Goal: Task Accomplishment & Management: Manage account settings

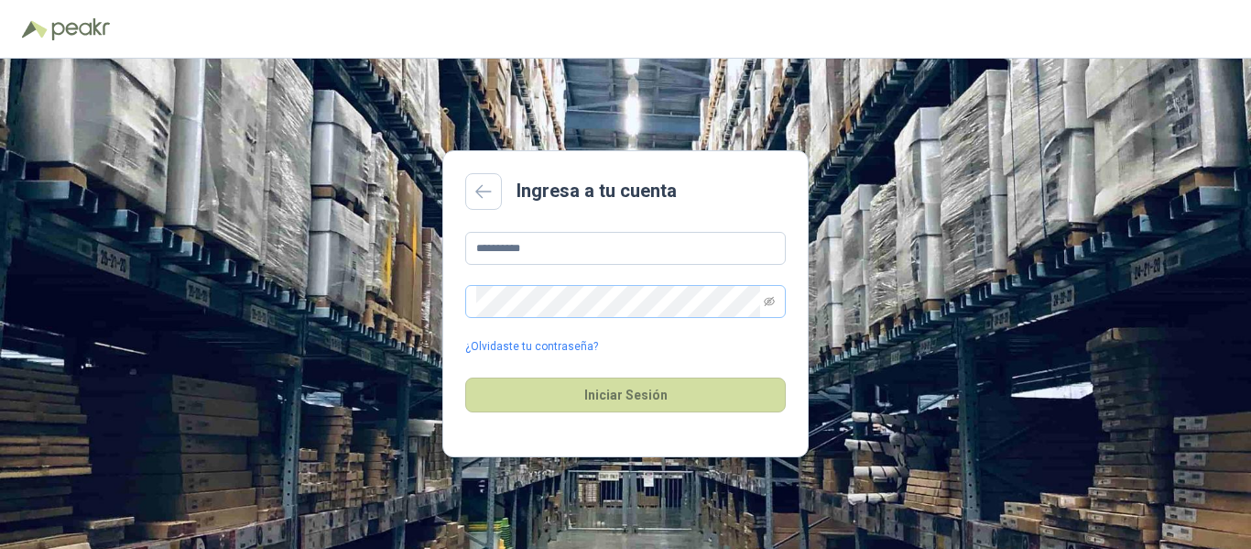
click at [782, 304] on span at bounding box center [625, 301] width 321 height 33
click at [776, 304] on span at bounding box center [625, 301] width 321 height 33
click at [775, 304] on span at bounding box center [625, 301] width 321 height 33
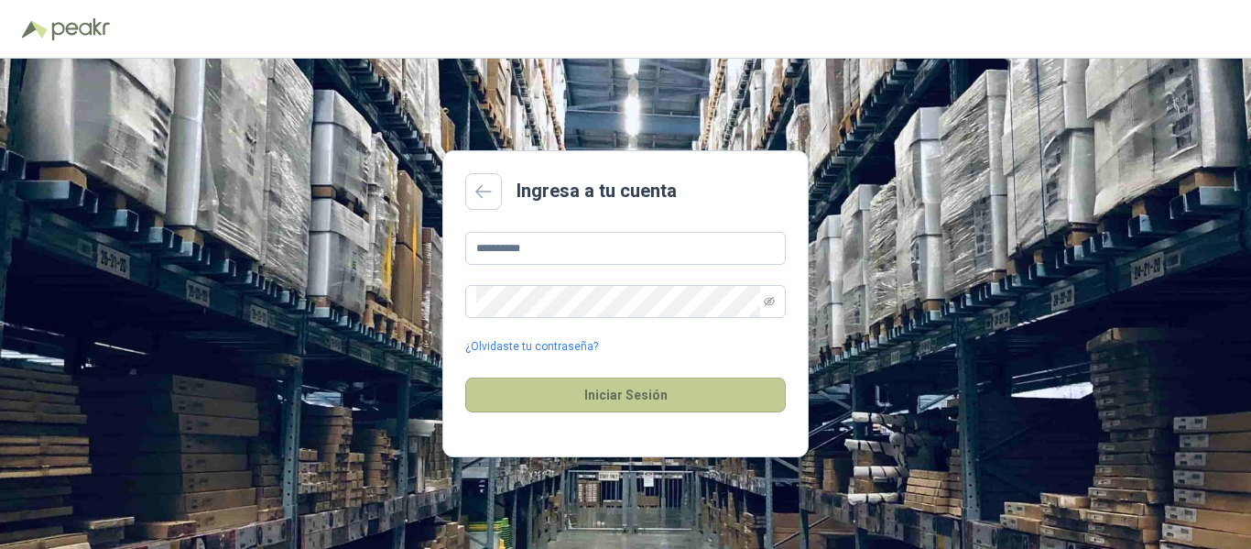
click at [612, 381] on button "Iniciar Sesión" at bounding box center [625, 394] width 321 height 35
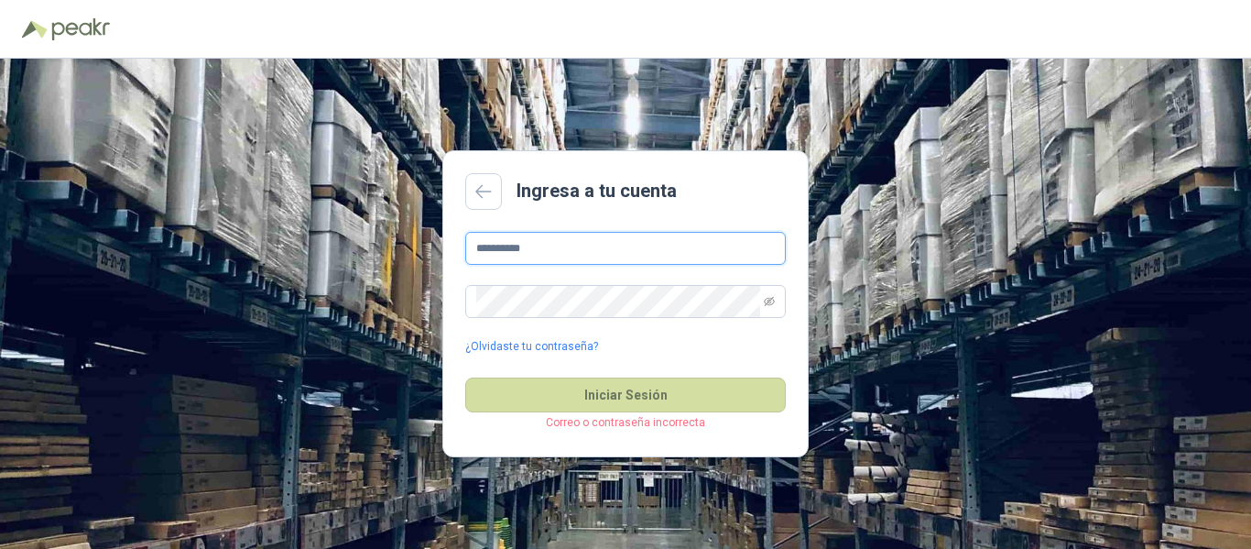
drag, startPoint x: 577, startPoint y: 252, endPoint x: 327, endPoint y: 246, distance: 250.1
click at [331, 246] on div "**********" at bounding box center [625, 304] width 1251 height 490
type input "*"
type input "**********"
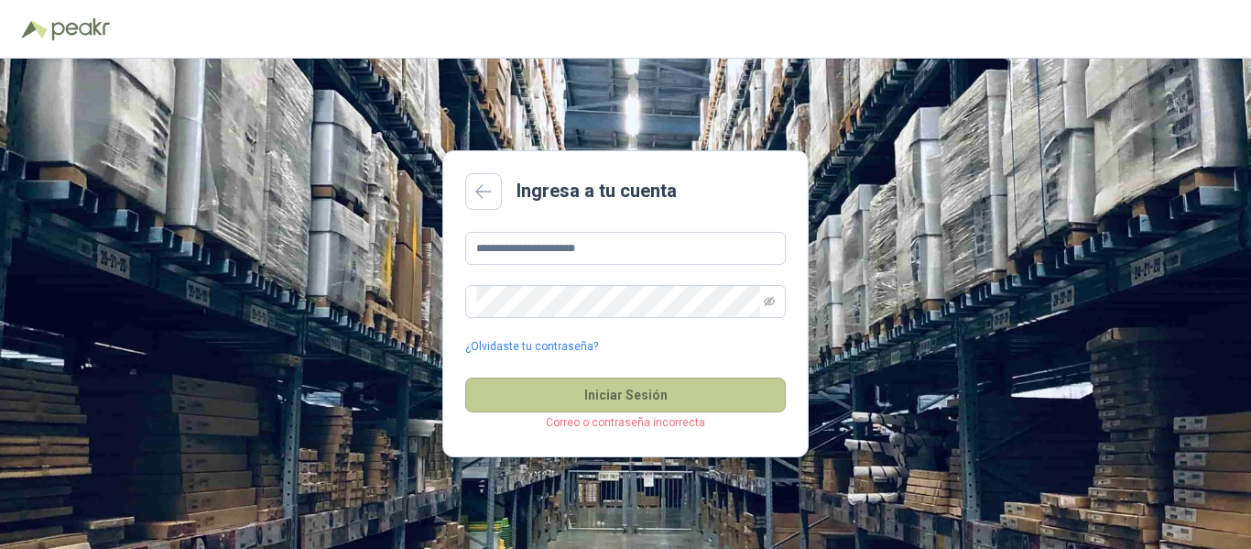
click at [583, 385] on button "Iniciar Sesión" at bounding box center [625, 394] width 321 height 35
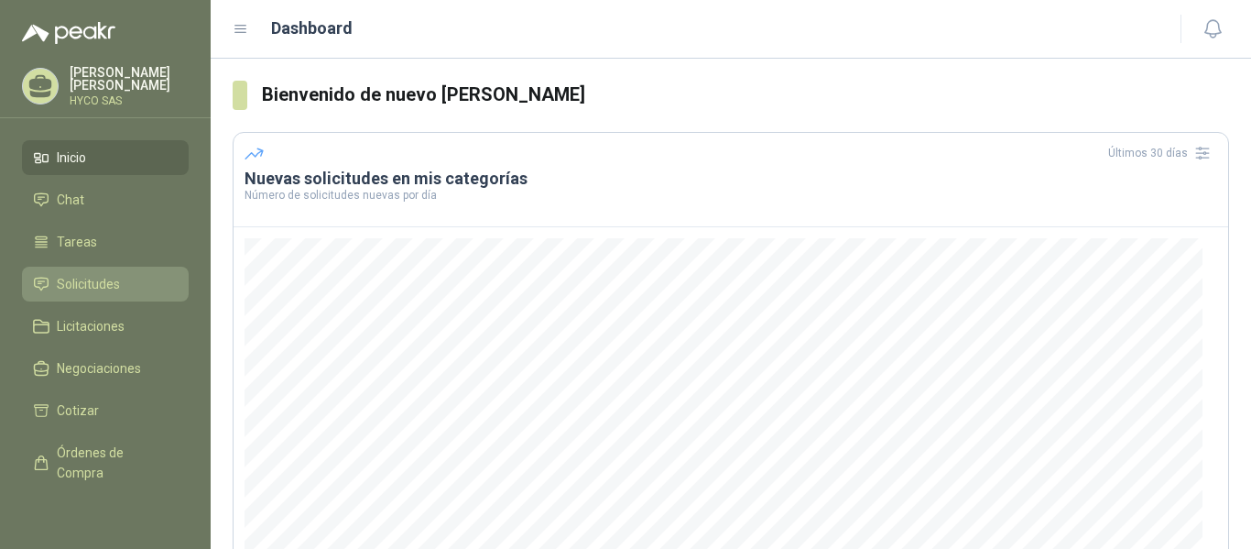
click at [61, 267] on link "Solicitudes" at bounding box center [105, 284] width 167 height 35
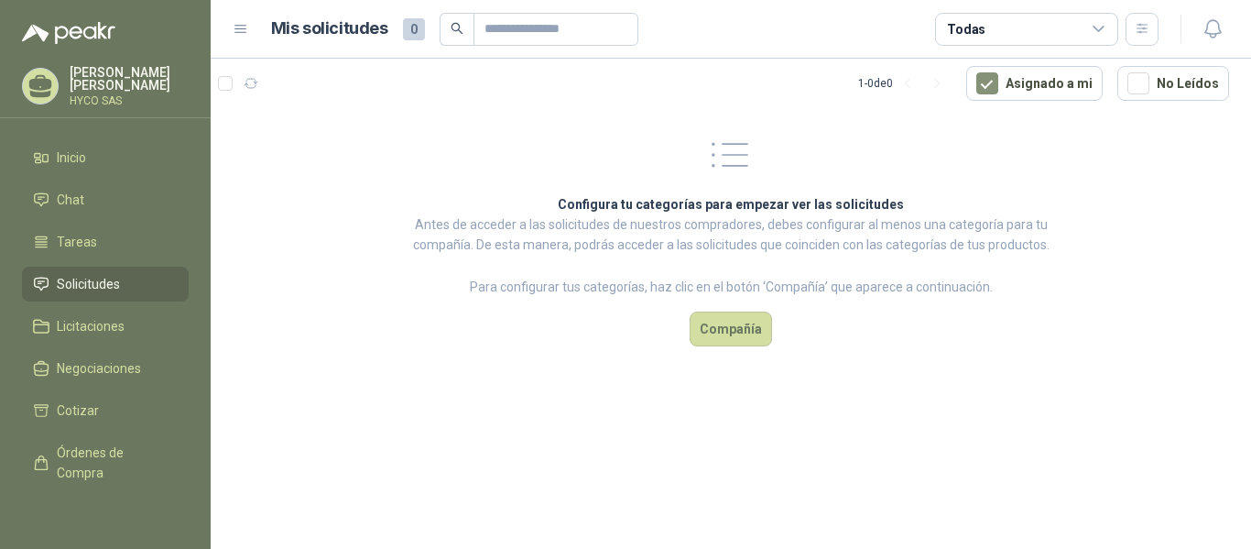
click at [73, 281] on span "Solicitudes" at bounding box center [88, 284] width 63 height 20
click at [72, 323] on span "Licitaciones" at bounding box center [91, 326] width 68 height 20
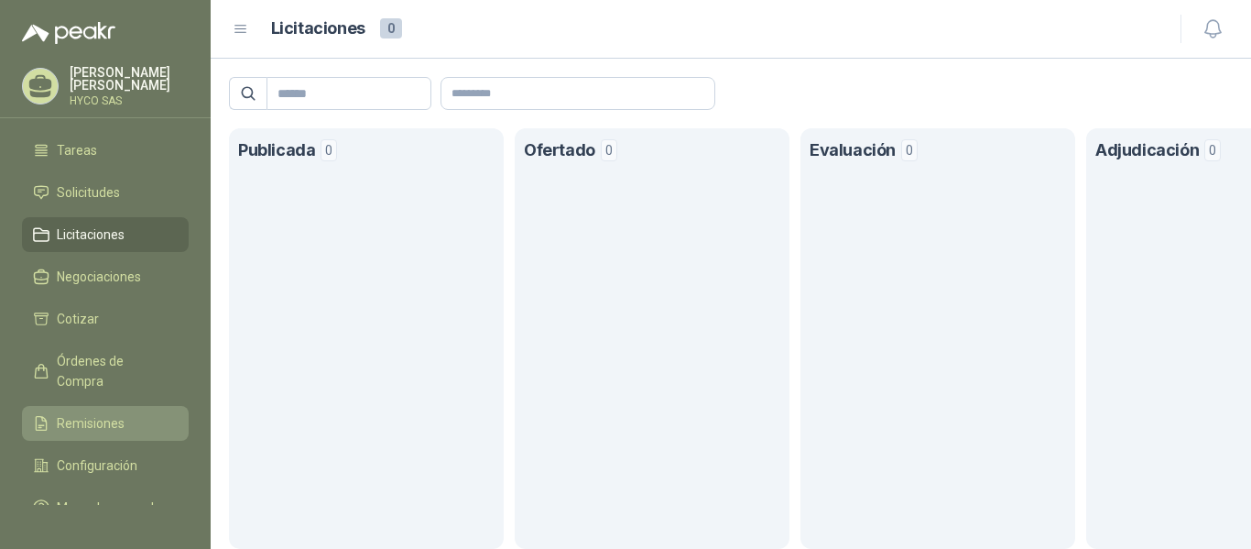
scroll to position [136, 0]
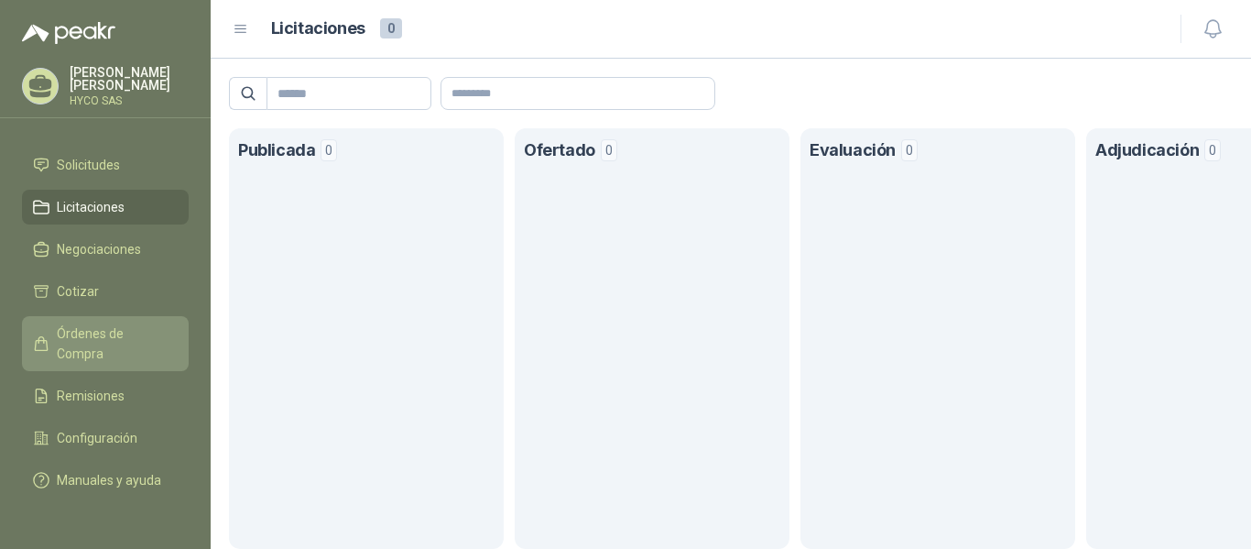
click at [92, 323] on span "Órdenes de Compra" at bounding box center [114, 343] width 114 height 40
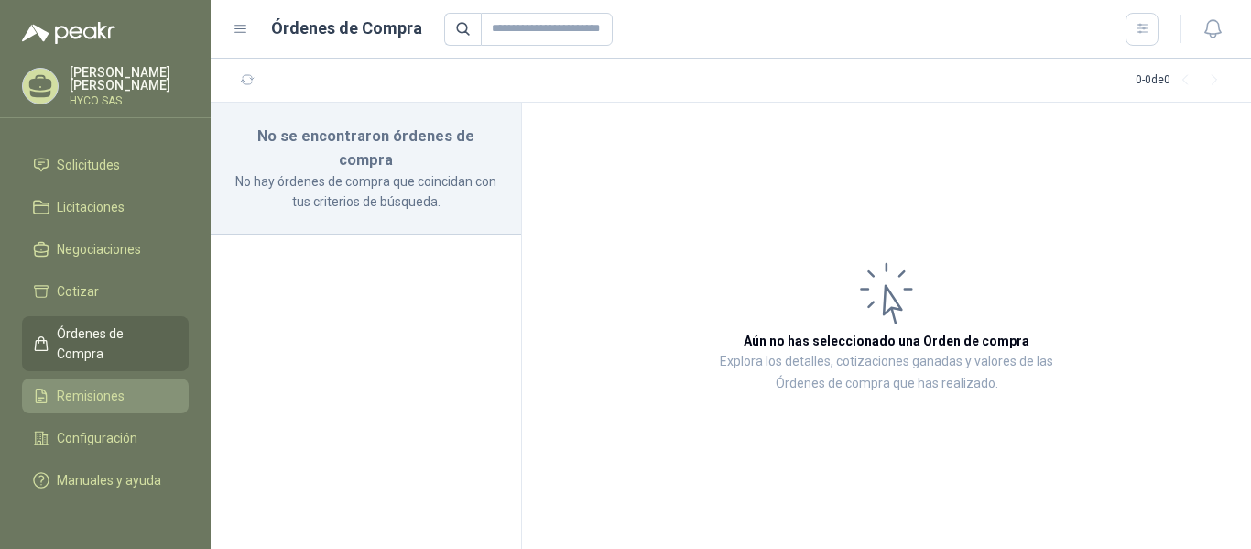
click at [77, 386] on span "Remisiones" at bounding box center [91, 396] width 68 height 20
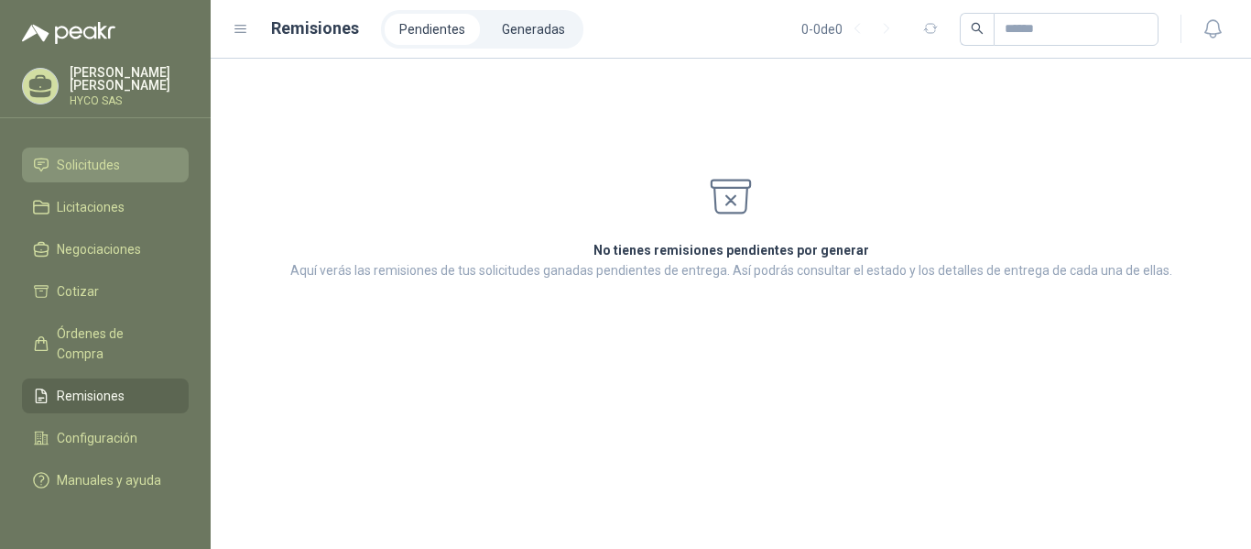
click at [79, 155] on span "Solicitudes" at bounding box center [88, 165] width 63 height 20
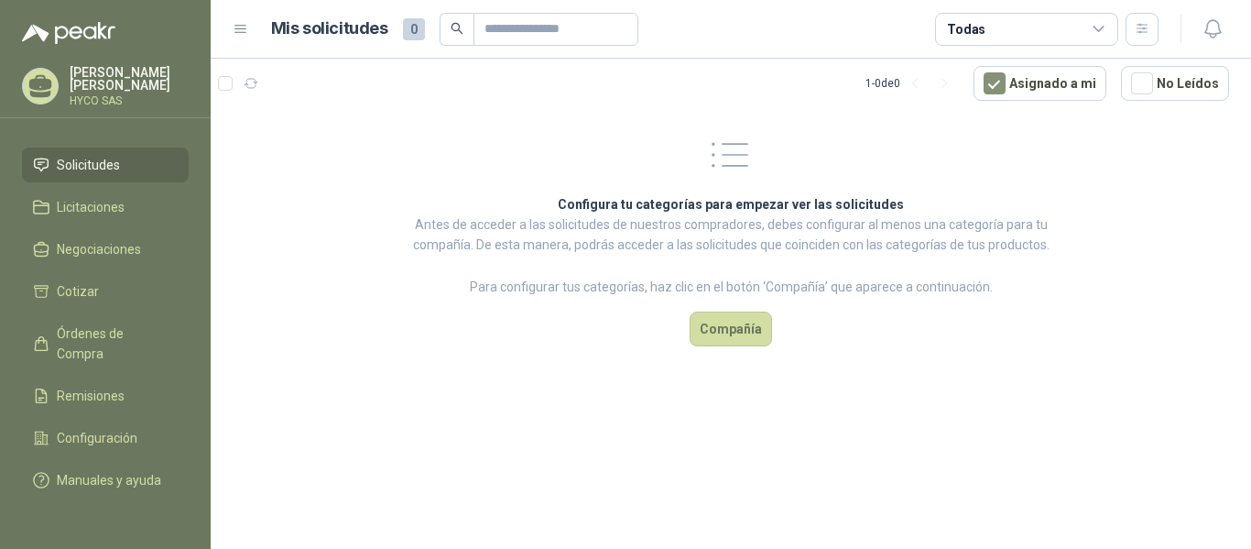
click at [49, 92] on icon at bounding box center [40, 94] width 21 height 7
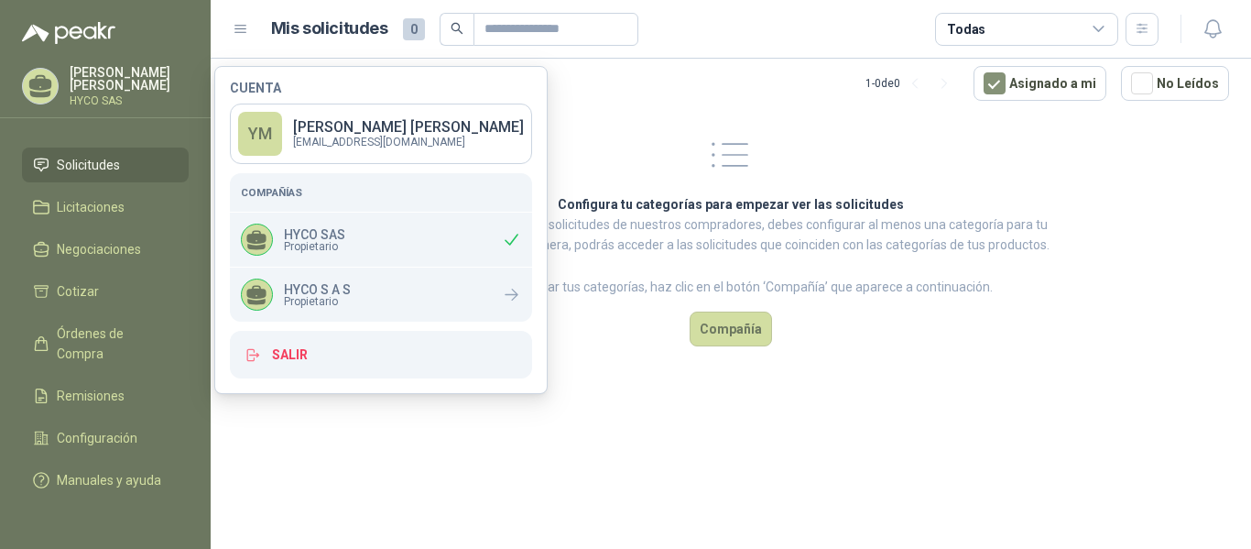
click at [66, 69] on div "[PERSON_NAME]" at bounding box center [105, 86] width 167 height 40
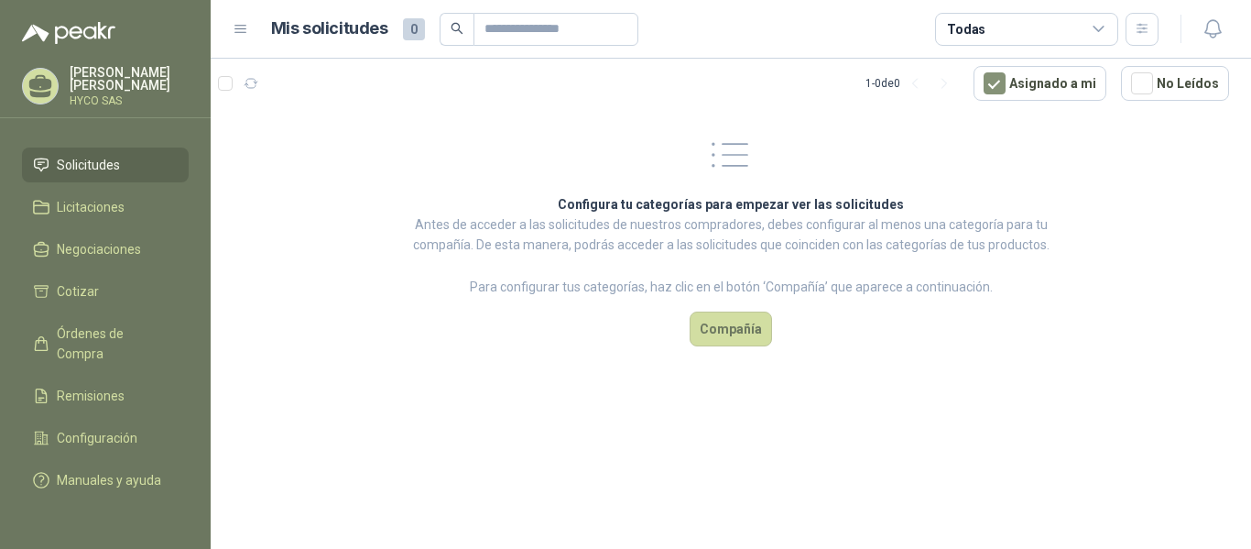
click at [38, 72] on icon at bounding box center [41, 86] width 28 height 28
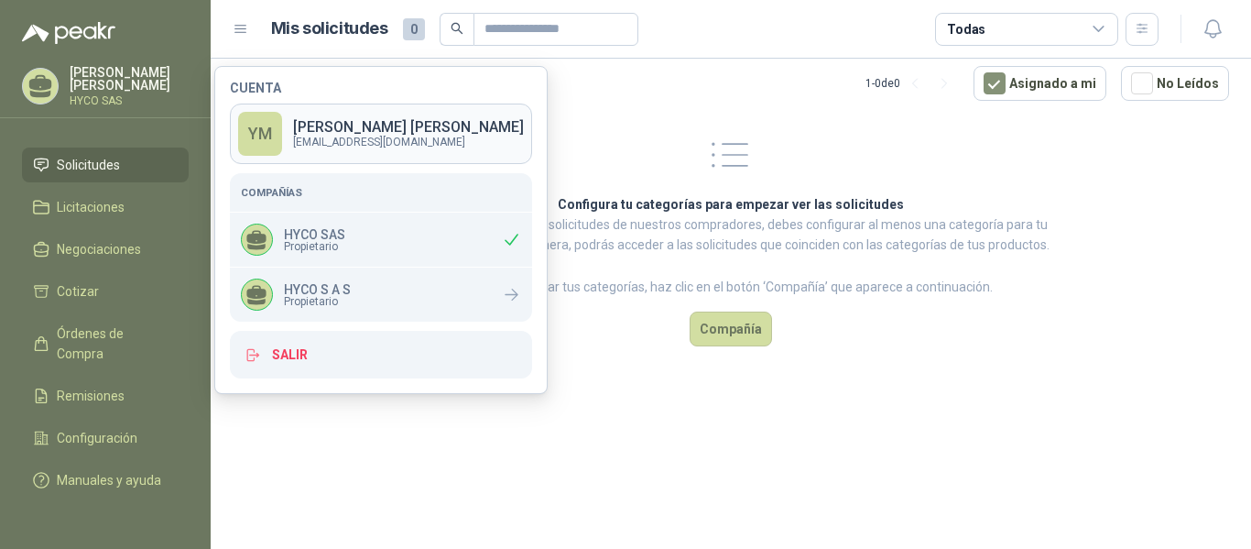
click at [343, 126] on p "[PERSON_NAME]" at bounding box center [408, 127] width 231 height 15
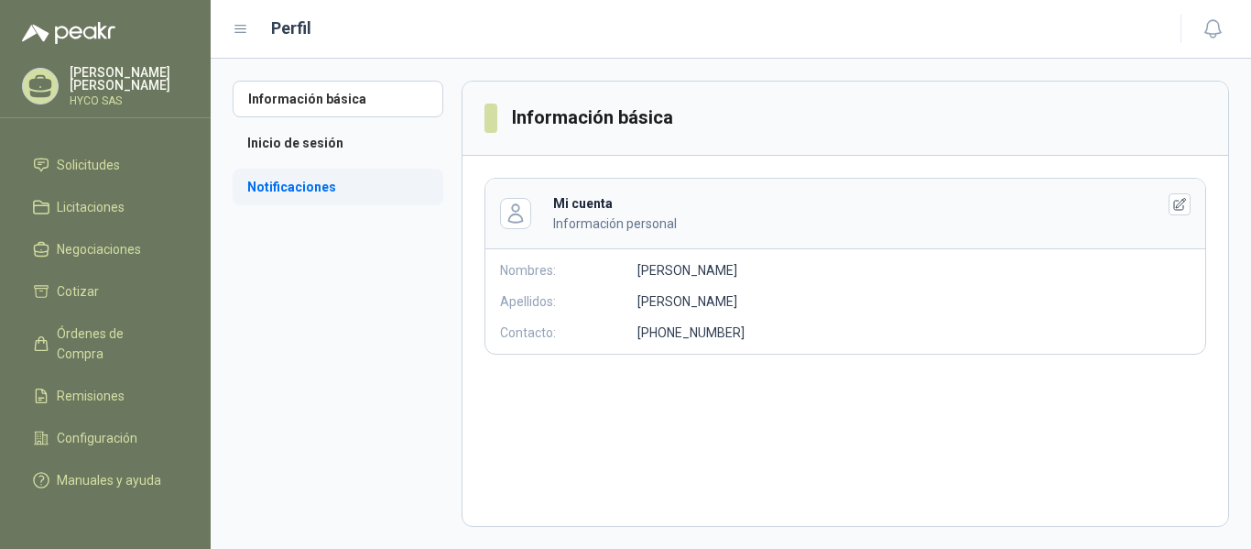
click at [311, 179] on li "Notificaciones" at bounding box center [338, 187] width 211 height 37
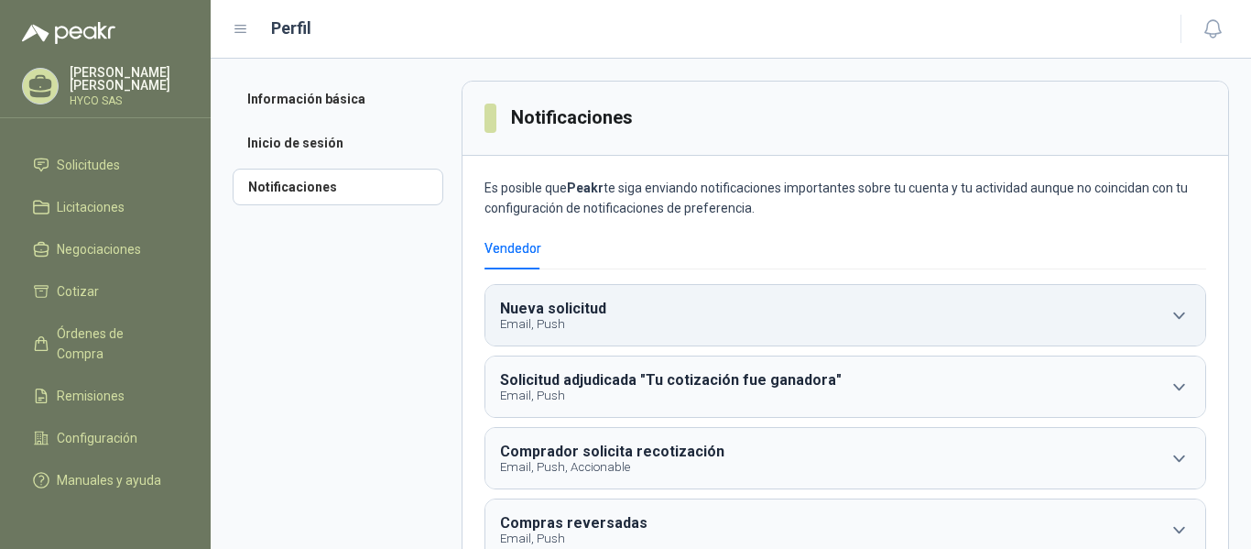
click at [794, 304] on button "Nueva solicitud Email, Push" at bounding box center [845, 315] width 720 height 60
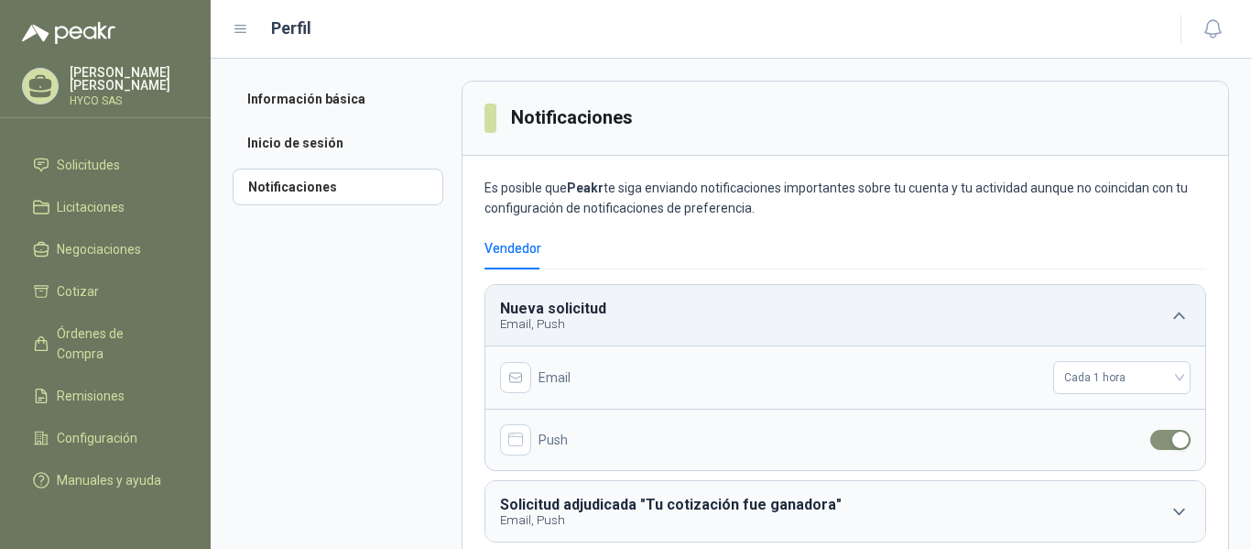
click at [794, 304] on button "Nueva solicitud Email, Push" at bounding box center [845, 315] width 720 height 60
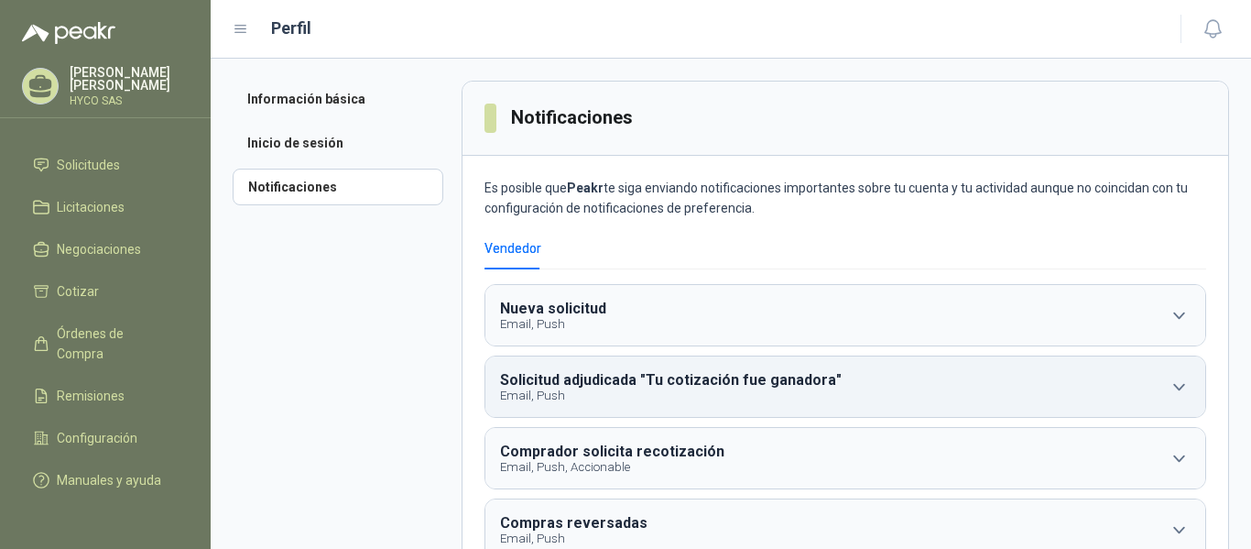
click at [742, 387] on b "Solicitud adjudicada "Tu cotización fue ganadora"" at bounding box center [671, 379] width 342 height 17
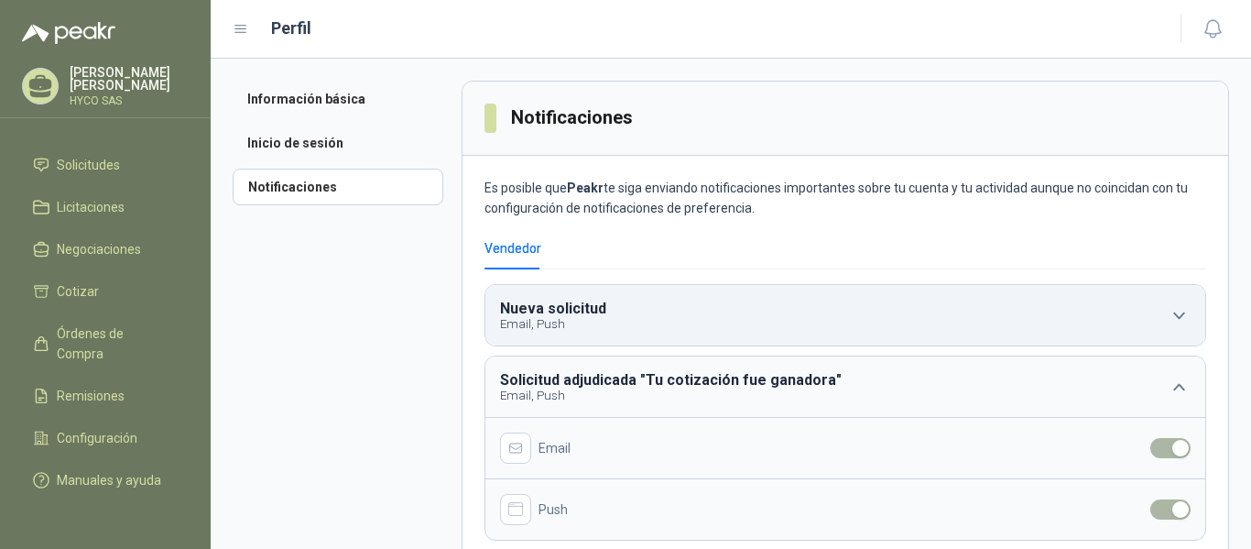
click at [894, 304] on button "Nueva solicitud Email, Push" at bounding box center [845, 315] width 720 height 60
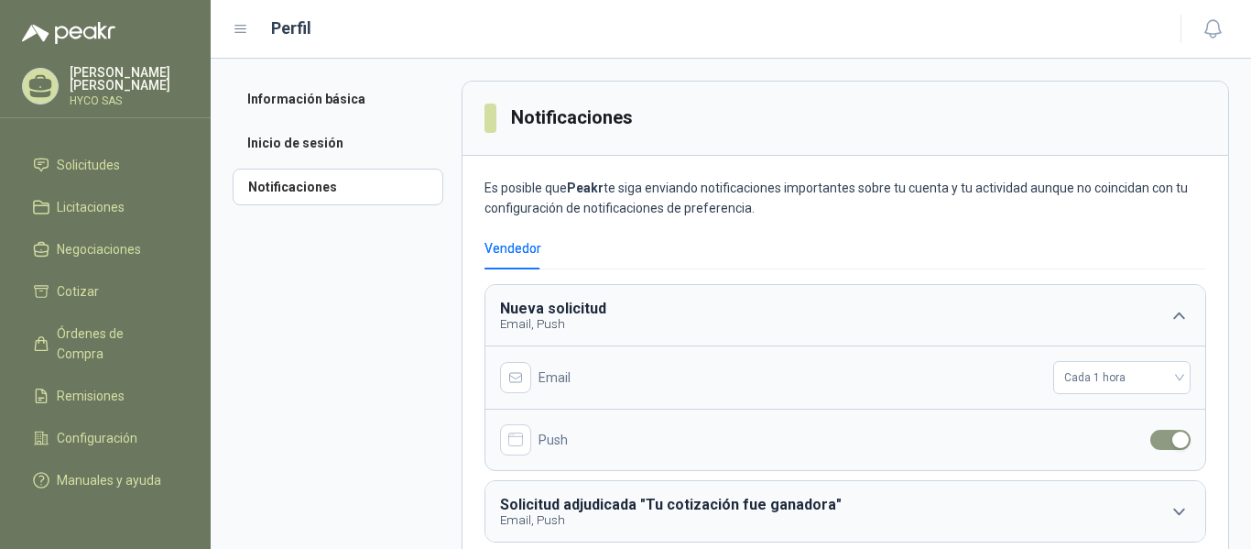
click at [1157, 441] on button "button" at bounding box center [1170, 440] width 40 height 20
click at [1152, 436] on div "button" at bounding box center [1160, 439] width 16 height 16
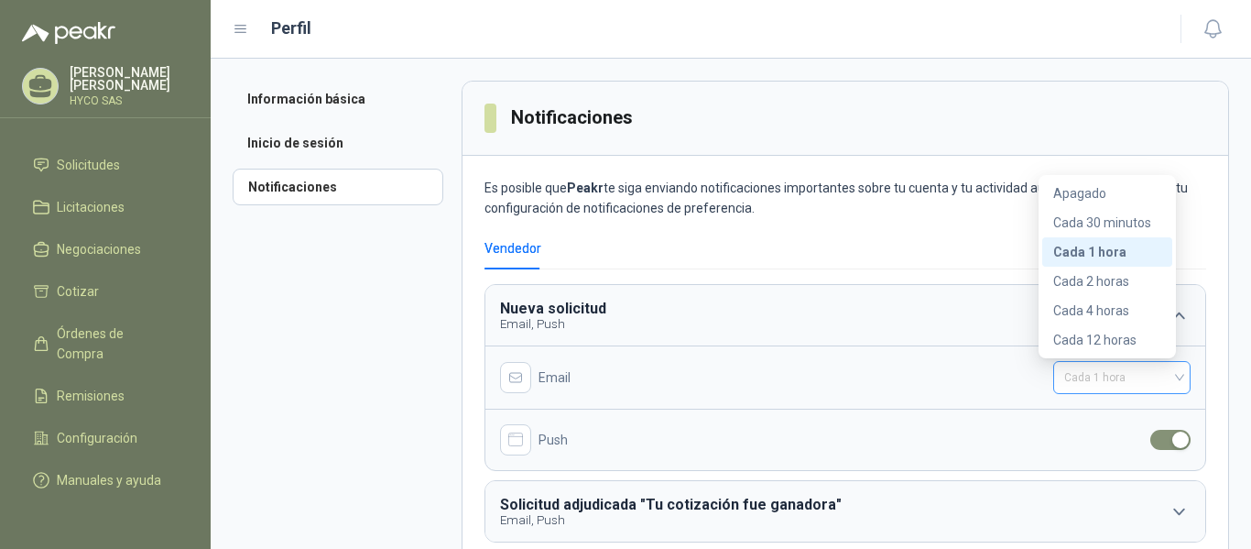
click at [1126, 378] on span "Cada 1 hora" at bounding box center [1121, 377] width 115 height 27
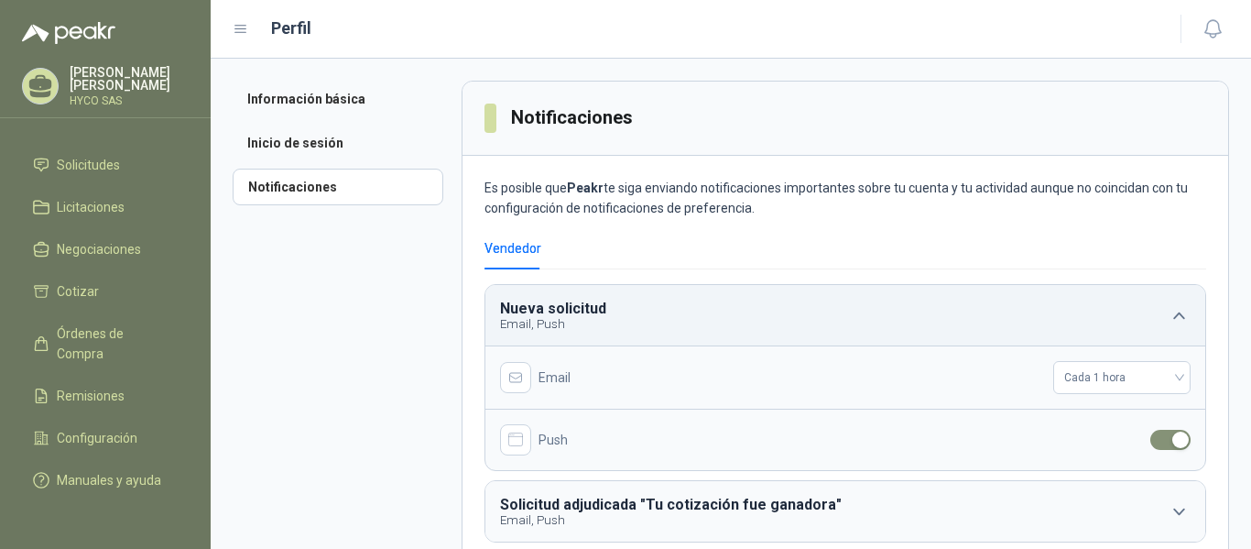
click at [625, 321] on button "Nueva solicitud Email, Push" at bounding box center [845, 315] width 720 height 60
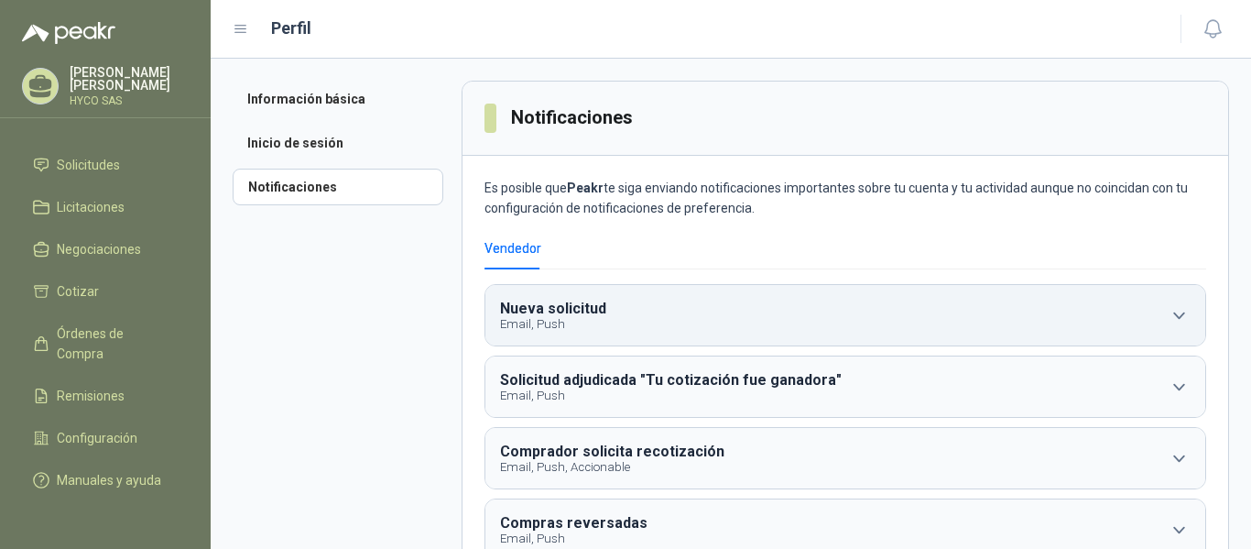
click at [625, 321] on button "Nueva solicitud Email, Push" at bounding box center [845, 315] width 720 height 60
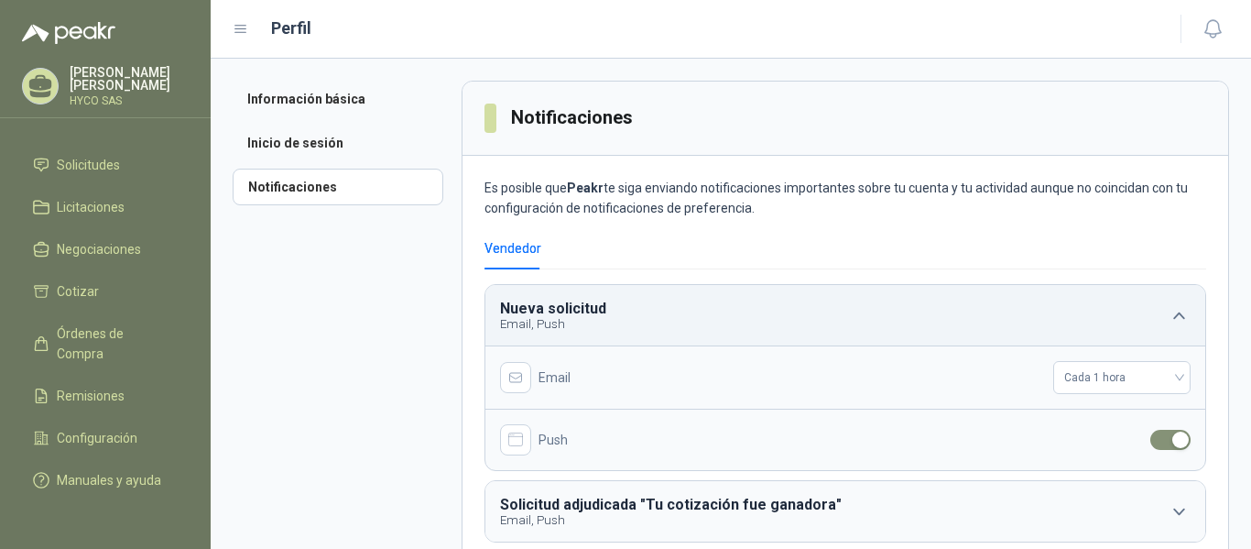
click at [625, 321] on button "Nueva solicitud Email, Push" at bounding box center [845, 315] width 720 height 60
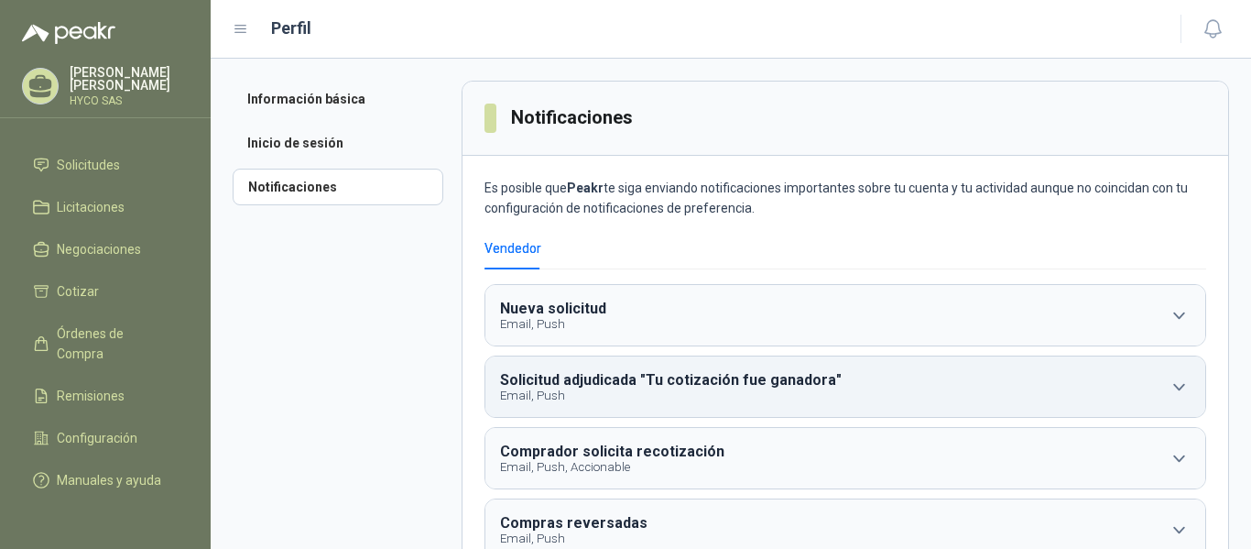
click at [669, 382] on b "Solicitud adjudicada "Tu cotización fue ganadora"" at bounding box center [671, 379] width 342 height 17
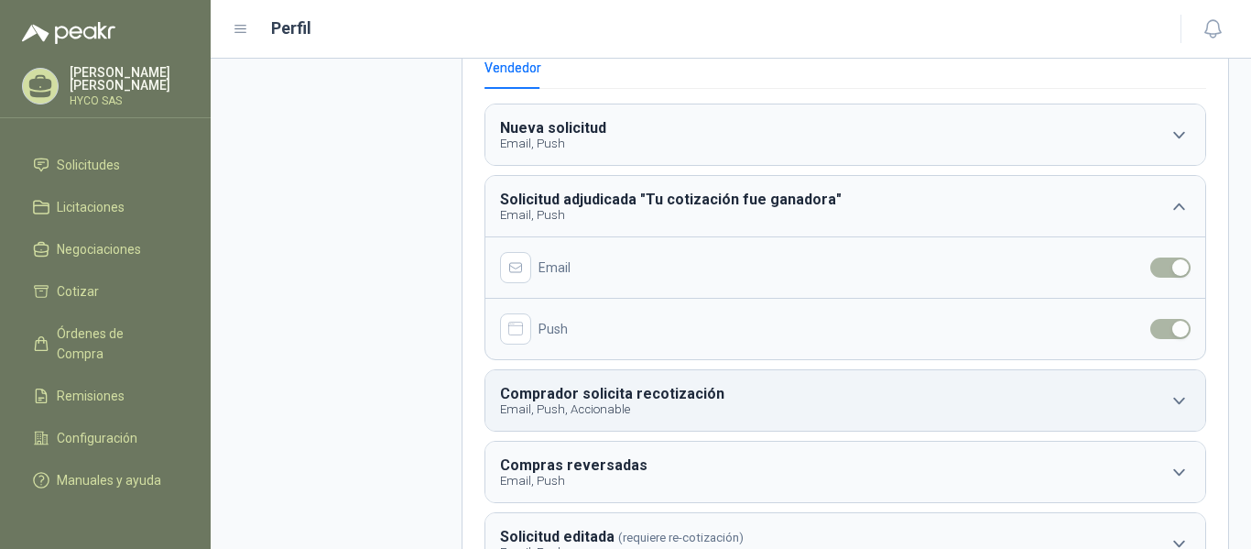
scroll to position [183, 0]
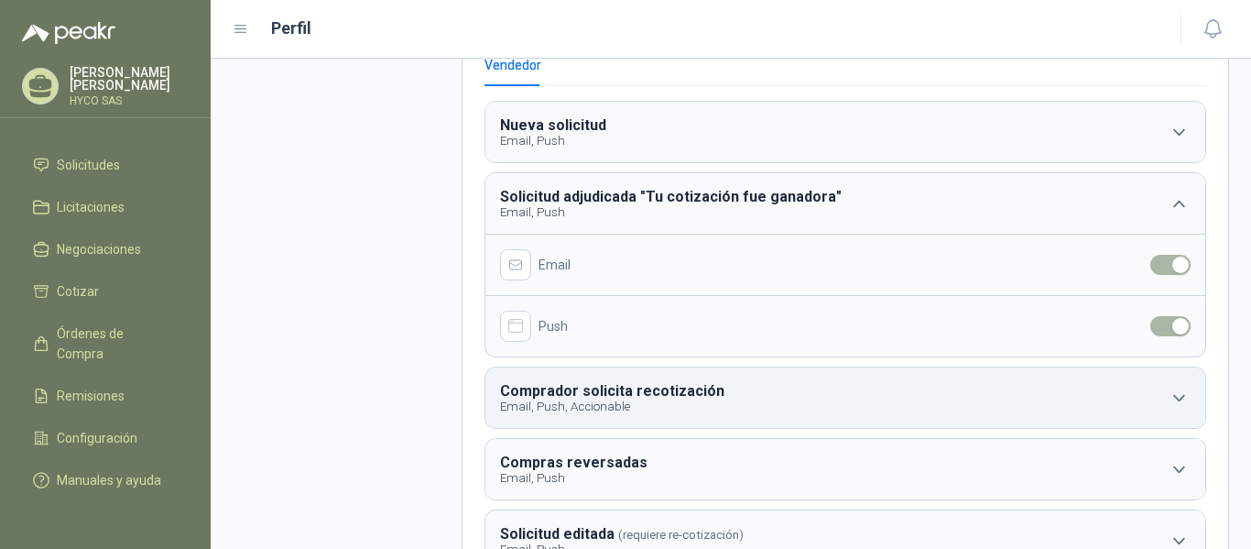
click at [675, 401] on p "Email, Push, Accionable" at bounding box center [614, 406] width 228 height 14
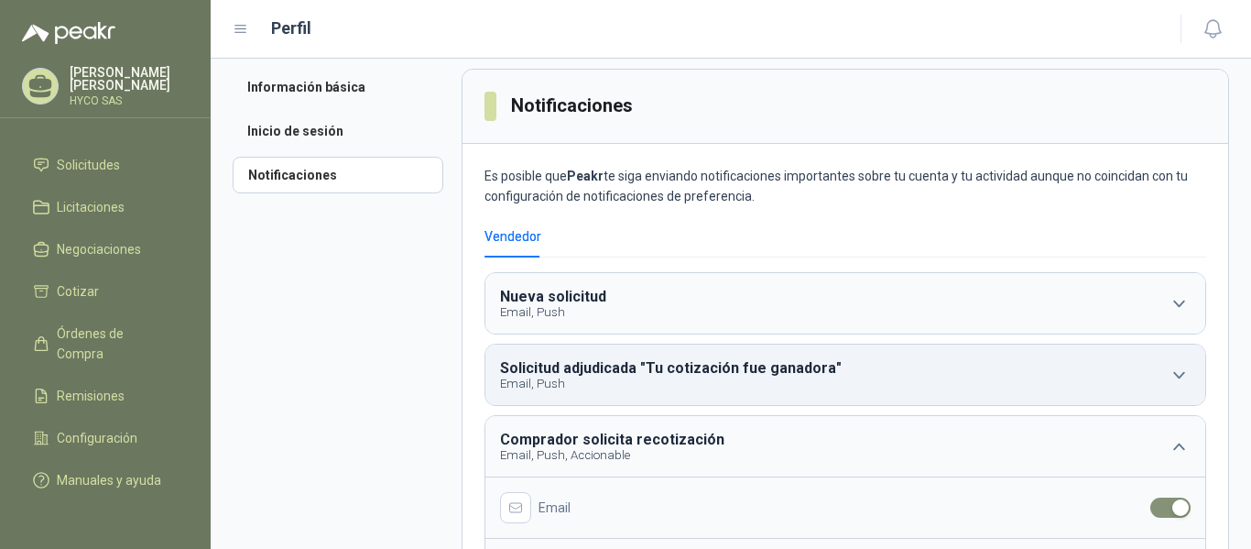
scroll to position [0, 0]
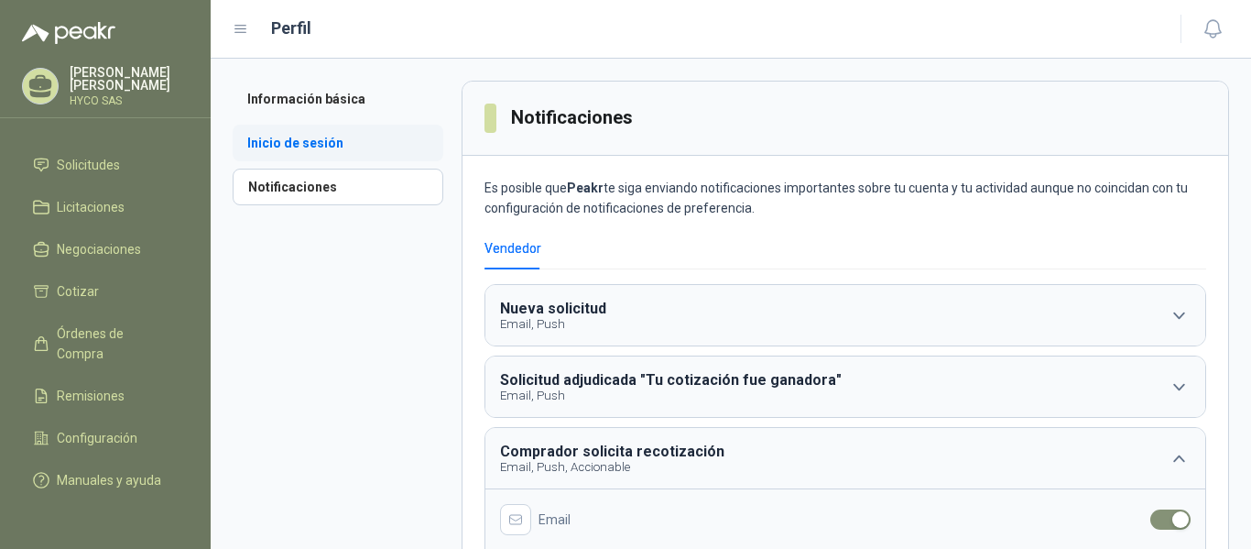
click at [280, 142] on li "Inicio de sesión" at bounding box center [338, 143] width 211 height 37
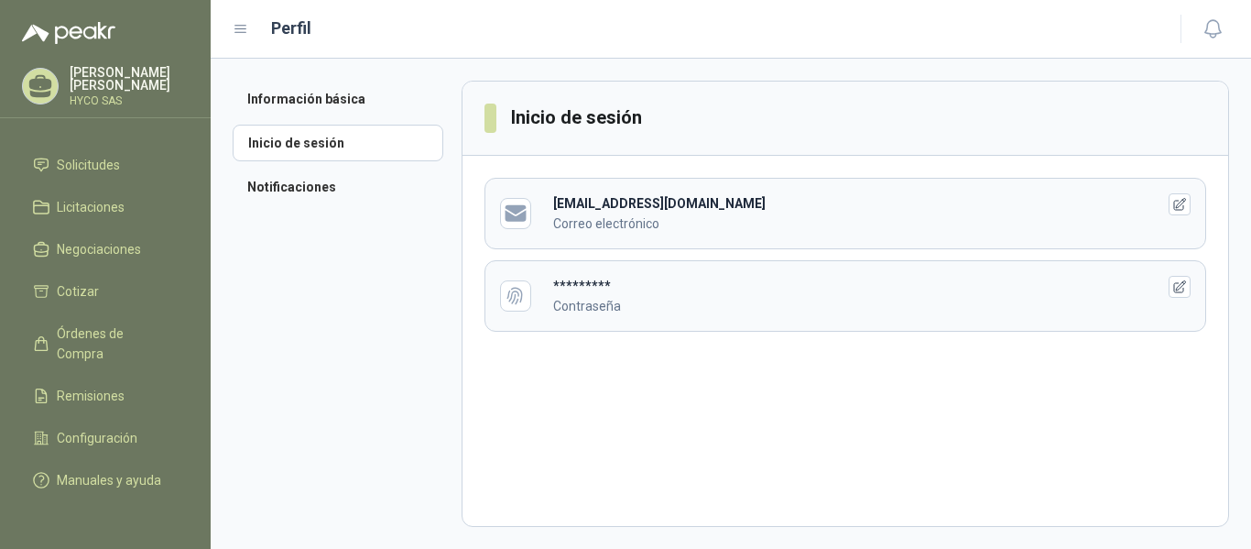
click at [594, 291] on b "*********" at bounding box center [582, 285] width 58 height 15
click at [1182, 286] on icon "button" at bounding box center [1180, 287] width 16 height 16
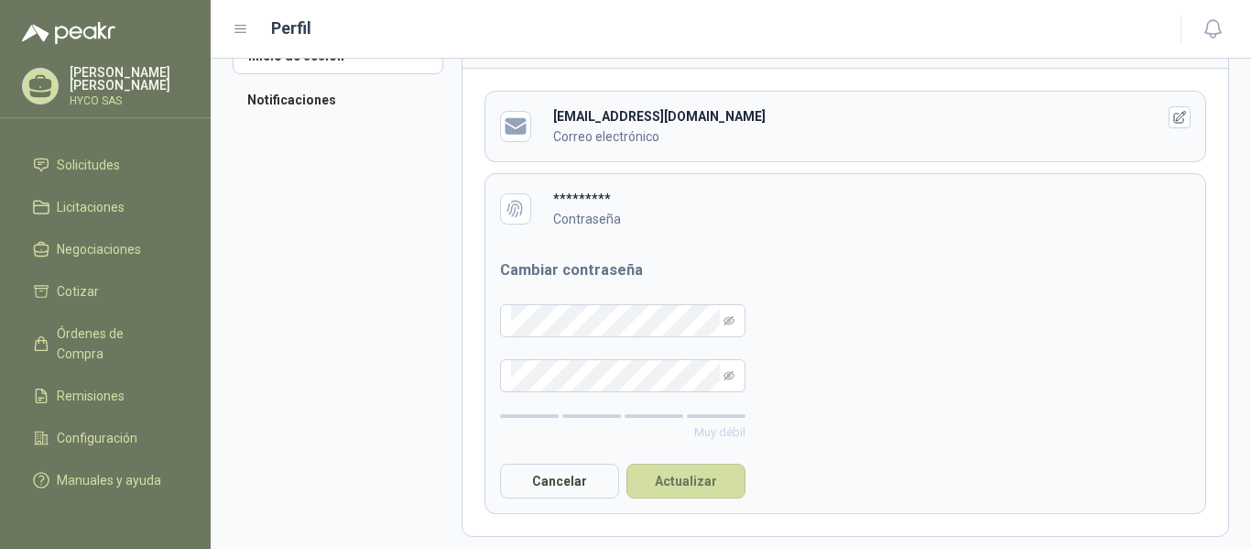
scroll to position [98, 0]
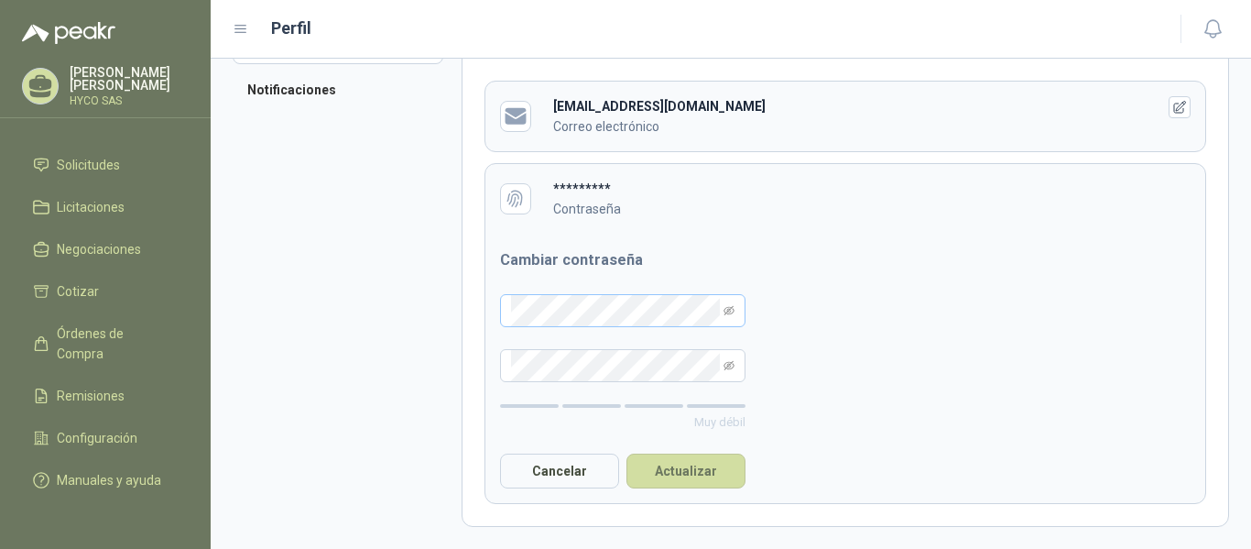
click at [733, 315] on span at bounding box center [729, 310] width 11 height 31
click at [732, 305] on icon "eye-invisible" at bounding box center [729, 310] width 11 height 11
click at [418, 288] on div "Información básica Inicio de sesión Notificaciones Inicio de sesión [EMAIL_ADDR…" at bounding box center [731, 304] width 1041 height 490
click at [330, 82] on li "Notificaciones" at bounding box center [338, 89] width 211 height 37
